Goal: Task Accomplishment & Management: Manage account settings

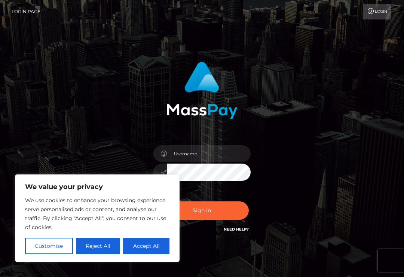
click at [95, 244] on button "Reject All" at bounding box center [98, 246] width 45 height 16
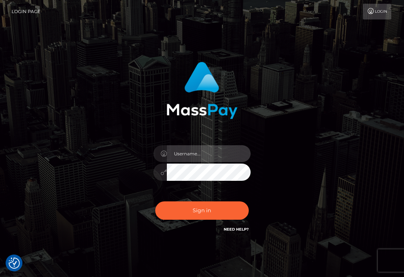
click at [178, 156] on input "text" at bounding box center [209, 153] width 84 height 17
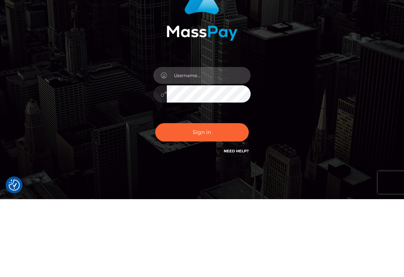
type input "quathrine.gamesx21@gmail.com"
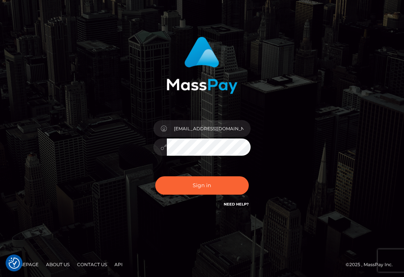
click at [214, 184] on button "Sign in" at bounding box center [202, 185] width 94 height 18
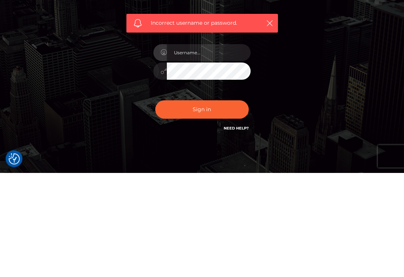
click at [245, 230] on link "Need Help?" at bounding box center [236, 232] width 25 height 5
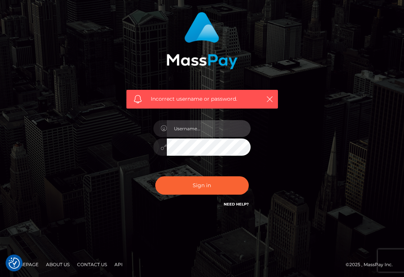
click at [217, 132] on input "text" at bounding box center [209, 128] width 84 height 17
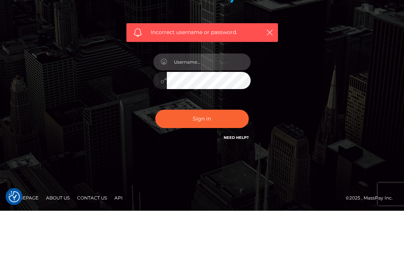
type input "quathrine.gamesx21@gmail.com"
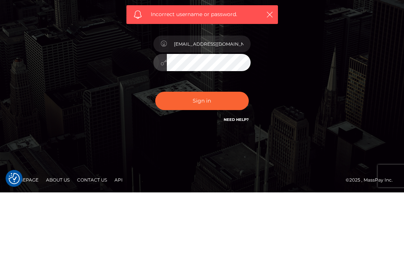
click at [229, 176] on button "Sign in" at bounding box center [202, 185] width 94 height 18
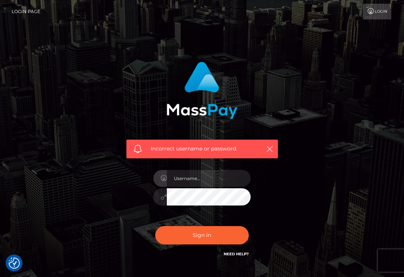
click at [179, 175] on input "text" at bounding box center [209, 178] width 84 height 17
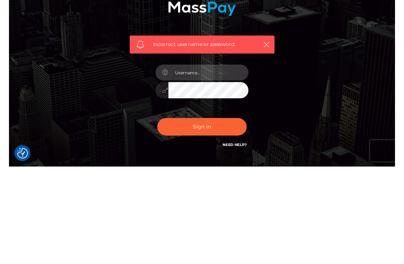
scroll to position [62, 0]
